Goal: Navigation & Orientation: Find specific page/section

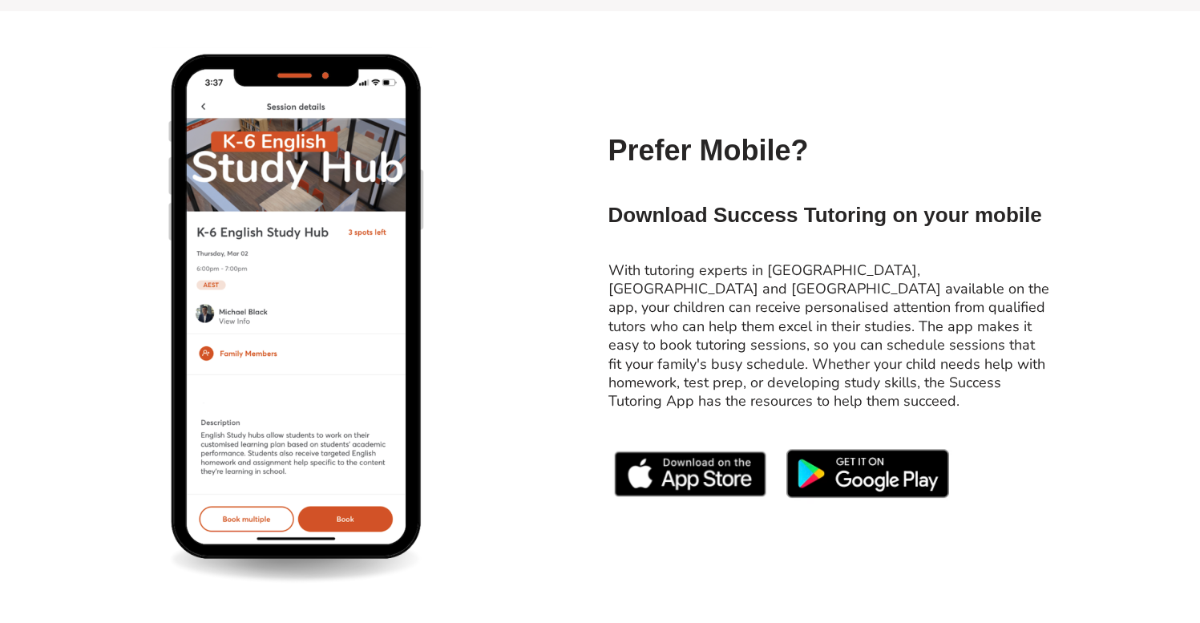
scroll to position [6204, 0]
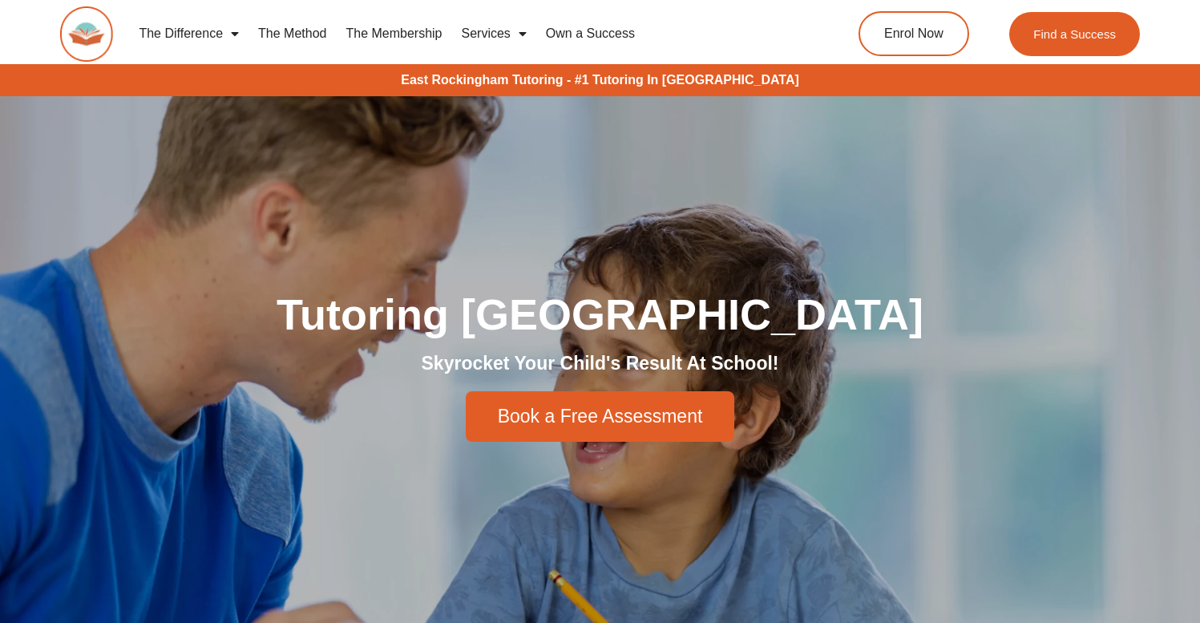
click at [501, 38] on link "Services" at bounding box center [494, 33] width 84 height 37
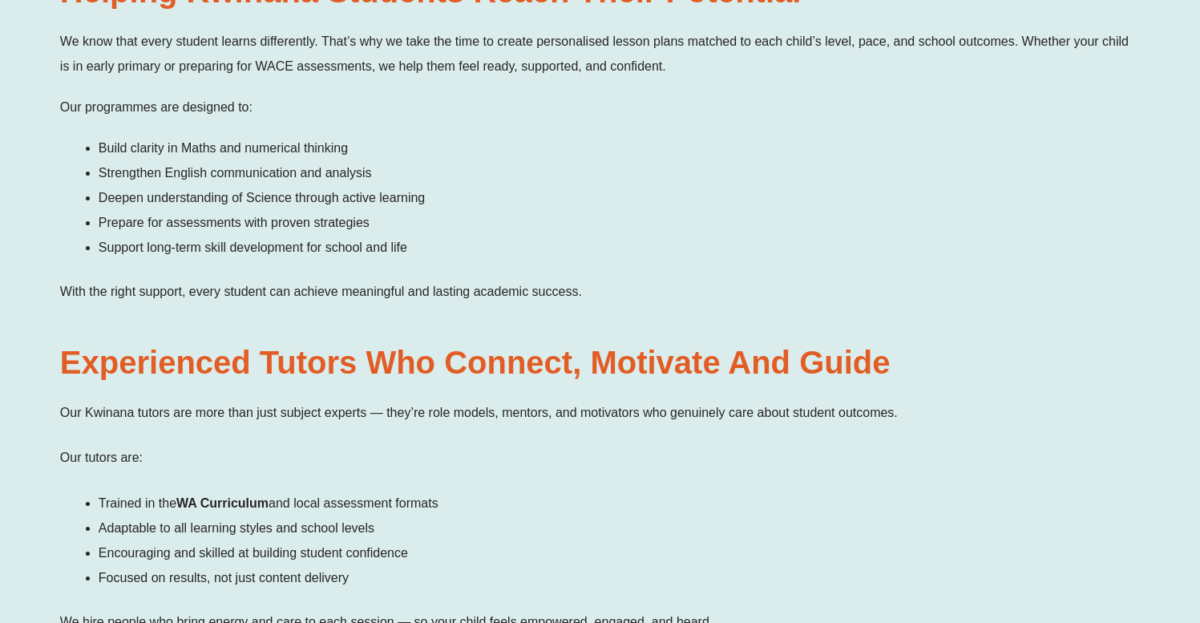
scroll to position [1600, 0]
